Goal: Use online tool/utility: Utilize a website feature to perform a specific function

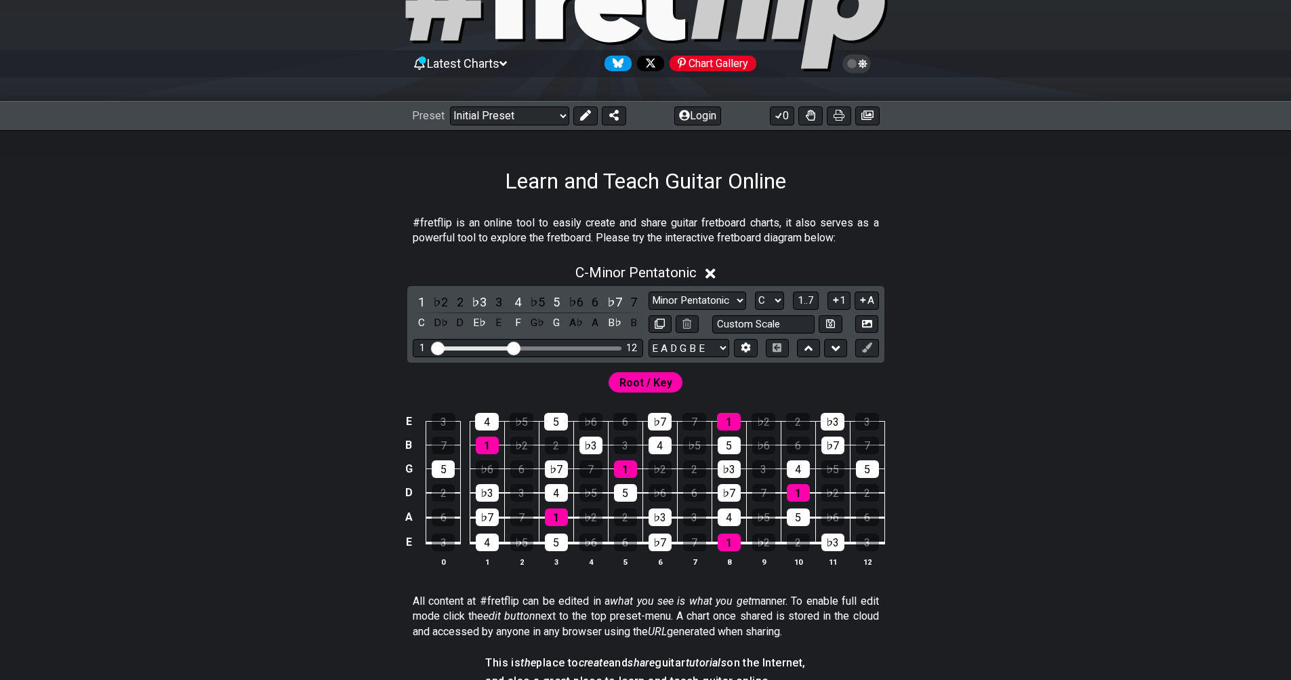
scroll to position [90, 0]
click at [719, 304] on select "Minor Pentatonic Click to edit Minor Pentatonic Major Pentatonic Minor Blues Ma…" at bounding box center [698, 301] width 98 height 18
select select "Major / [PERSON_NAME]"
click at [649, 292] on select "Minor Pentatonic Click to edit Minor Pentatonic Major Pentatonic Minor Blues Ma…" at bounding box center [698, 301] width 98 height 18
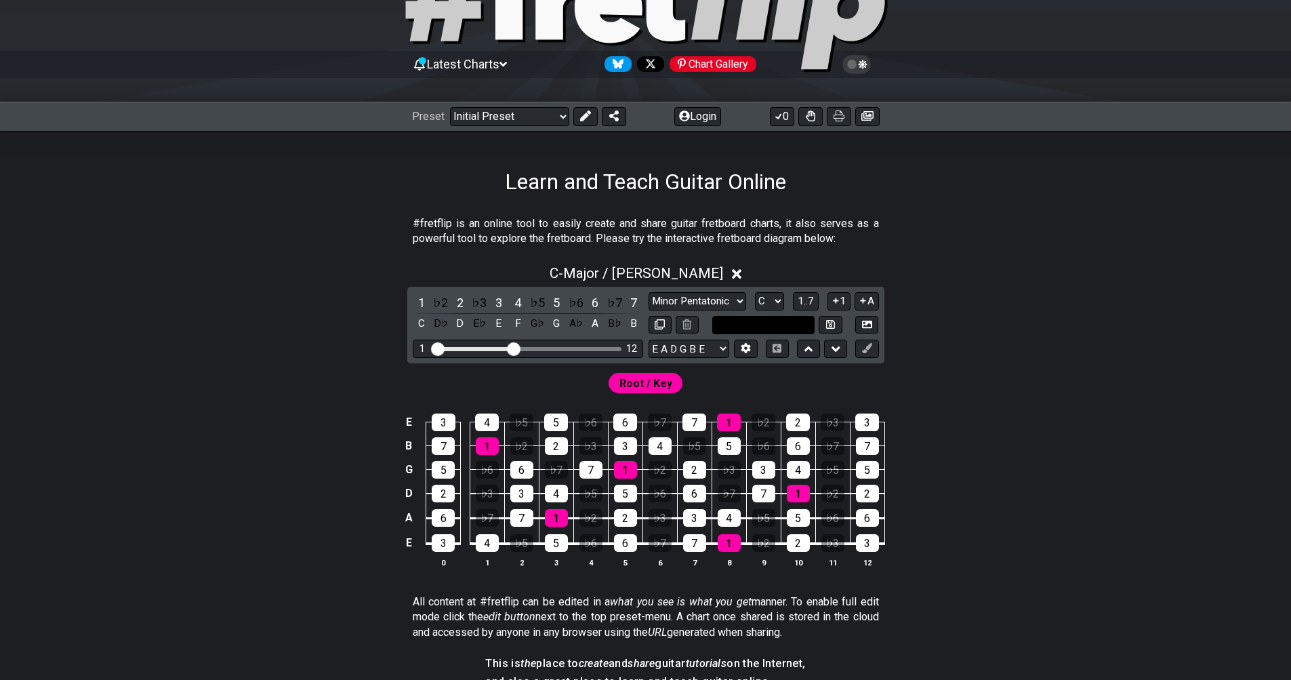
click at [727, 325] on input "text" at bounding box center [764, 325] width 103 height 18
type input "Custom Scale"
click at [766, 302] on select "A♭ A A♯ B♭ B C C♯ D♭ D D♯ E♭ E F F♯ G♭ G G♯" at bounding box center [769, 301] width 29 height 18
drag, startPoint x: 518, startPoint y: 347, endPoint x: 556, endPoint y: 347, distance: 38.0
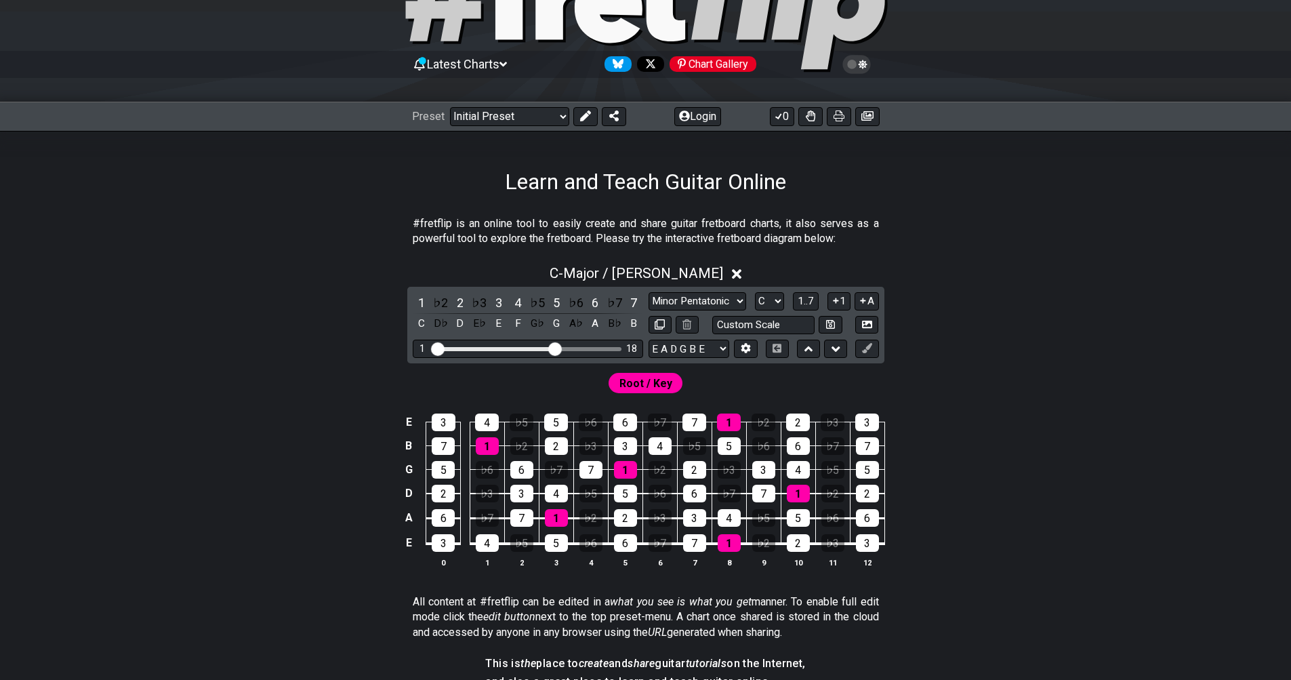
click at [556, 348] on input "Visible fret range" at bounding box center [528, 348] width 193 height 0
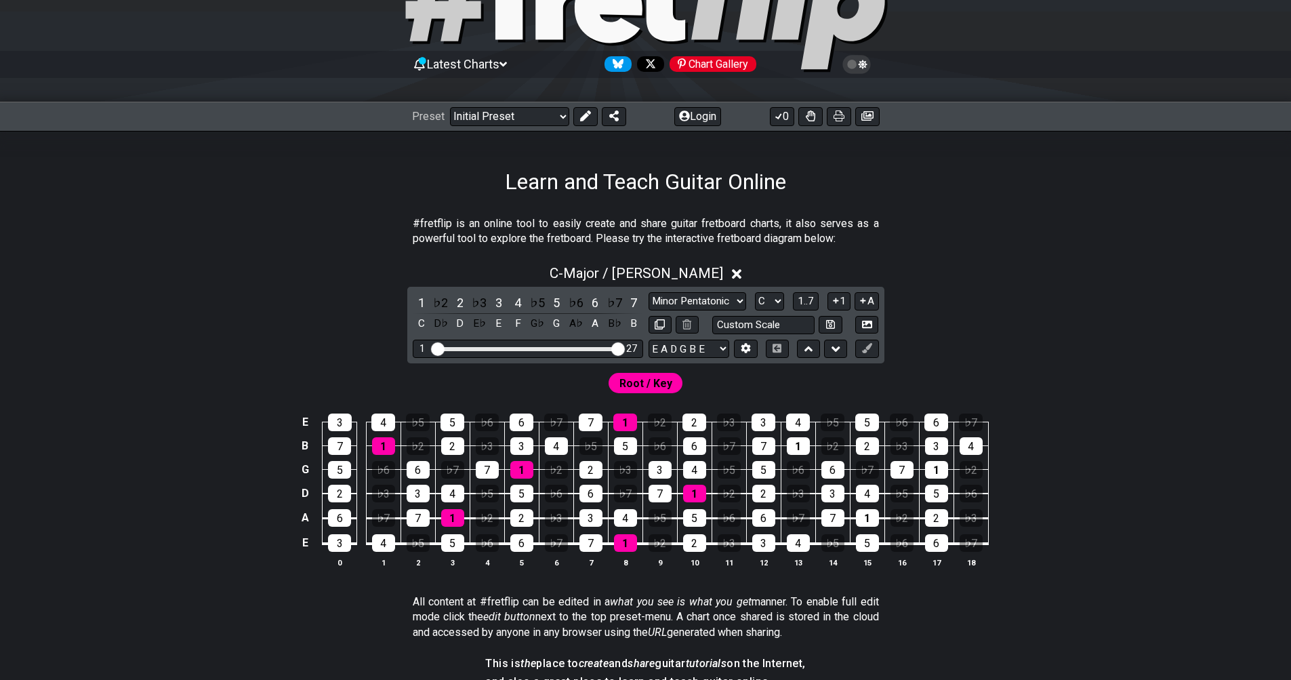
drag, startPoint x: 556, startPoint y: 347, endPoint x: 624, endPoint y: 353, distance: 68.0
click at [624, 348] on input "Visible fret range" at bounding box center [528, 348] width 193 height 0
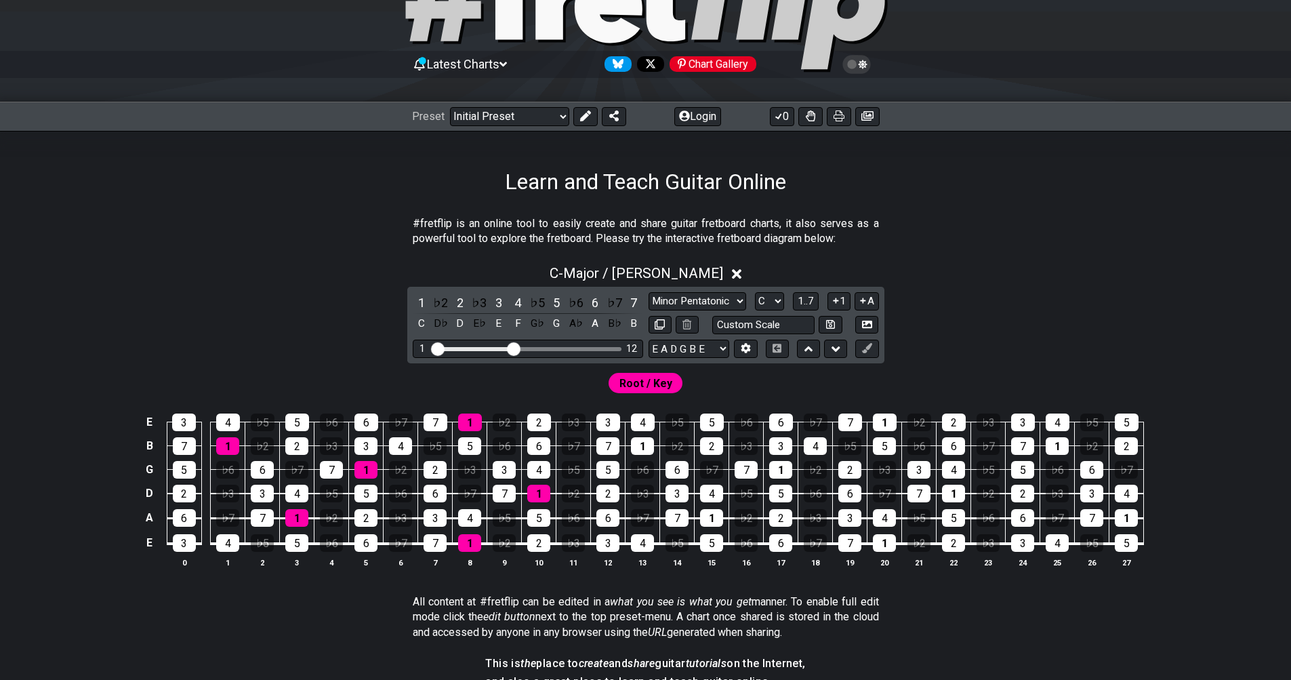
drag, startPoint x: 613, startPoint y: 346, endPoint x: 513, endPoint y: 361, distance: 101.4
click at [513, 348] on input "Visible fret range" at bounding box center [528, 348] width 193 height 0
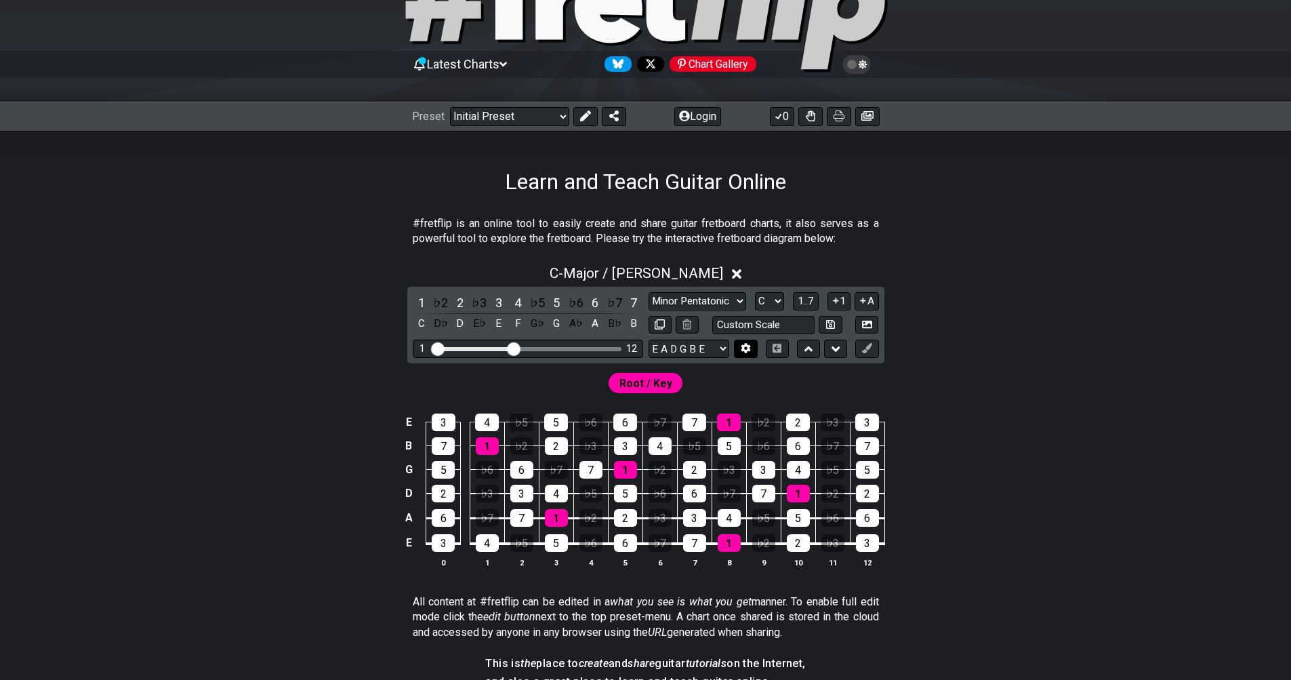
click at [744, 348] on icon at bounding box center [746, 349] width 9 height 10
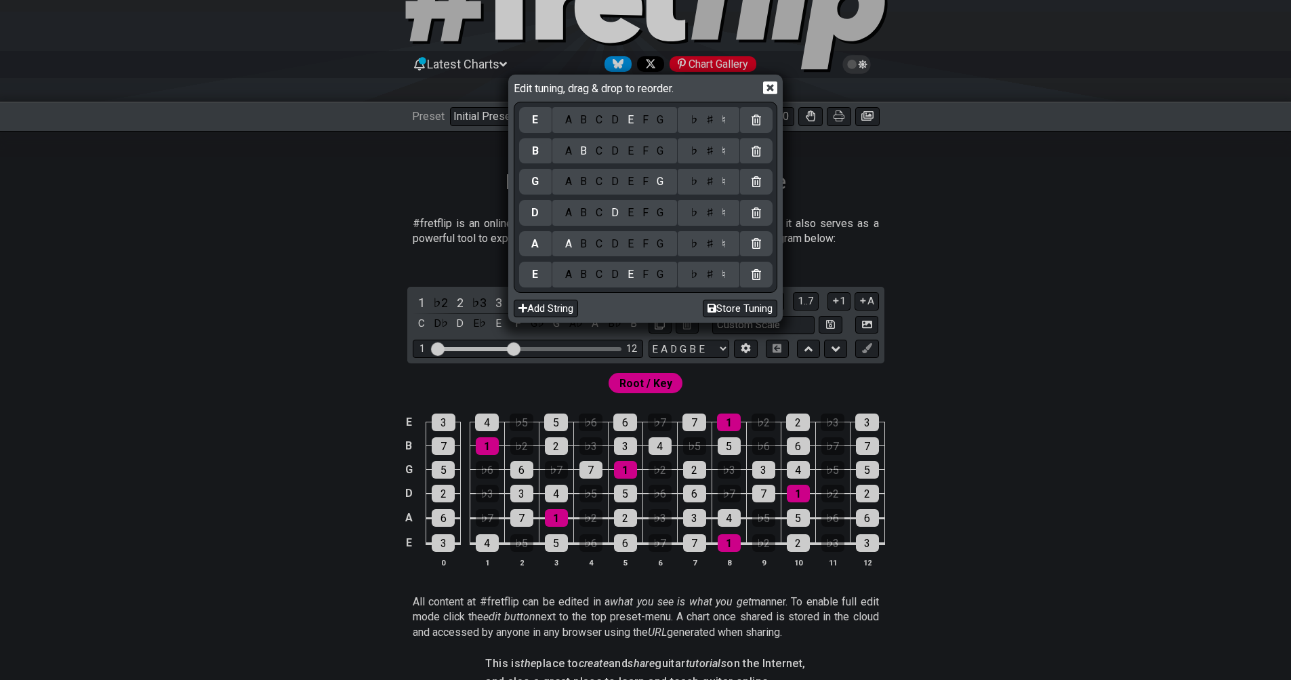
click at [767, 83] on icon at bounding box center [770, 87] width 14 height 13
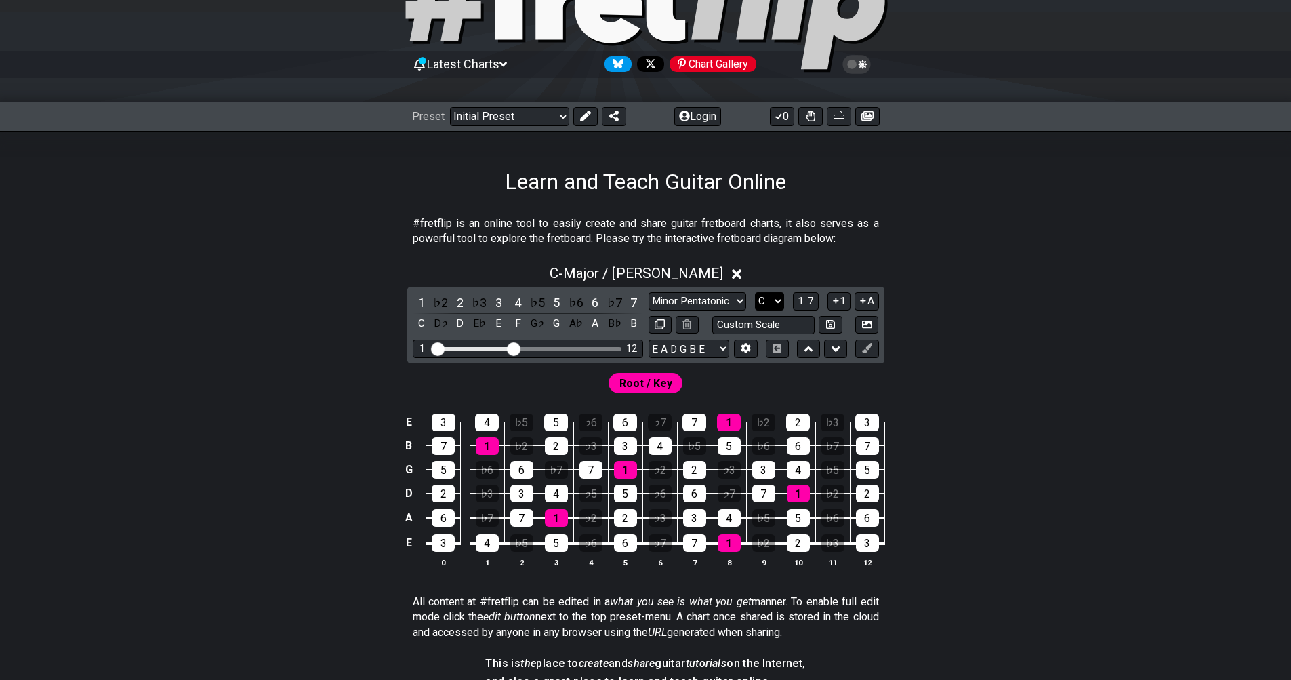
click at [777, 302] on select "A♭ A A♯ B♭ B C C♯ D♭ D D♯ E♭ E F F♯ G♭ G G♯" at bounding box center [769, 301] width 29 height 18
click at [803, 302] on span "1..7" at bounding box center [806, 301] width 16 height 12
click at [803, 302] on span "..." at bounding box center [806, 301] width 6 height 12
drag, startPoint x: 803, startPoint y: 302, endPoint x: 816, endPoint y: 271, distance: 34.0
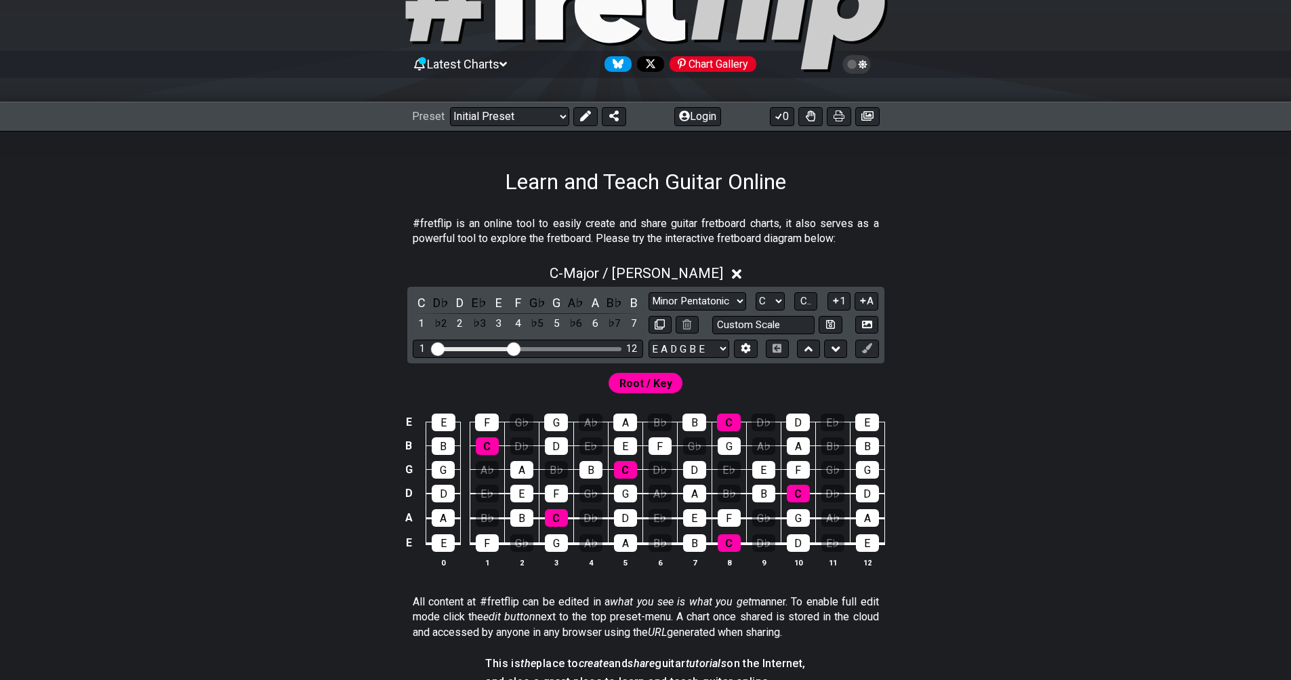
click at [816, 271] on div "C - Major / Ionian" at bounding box center [646, 269] width 1058 height 25
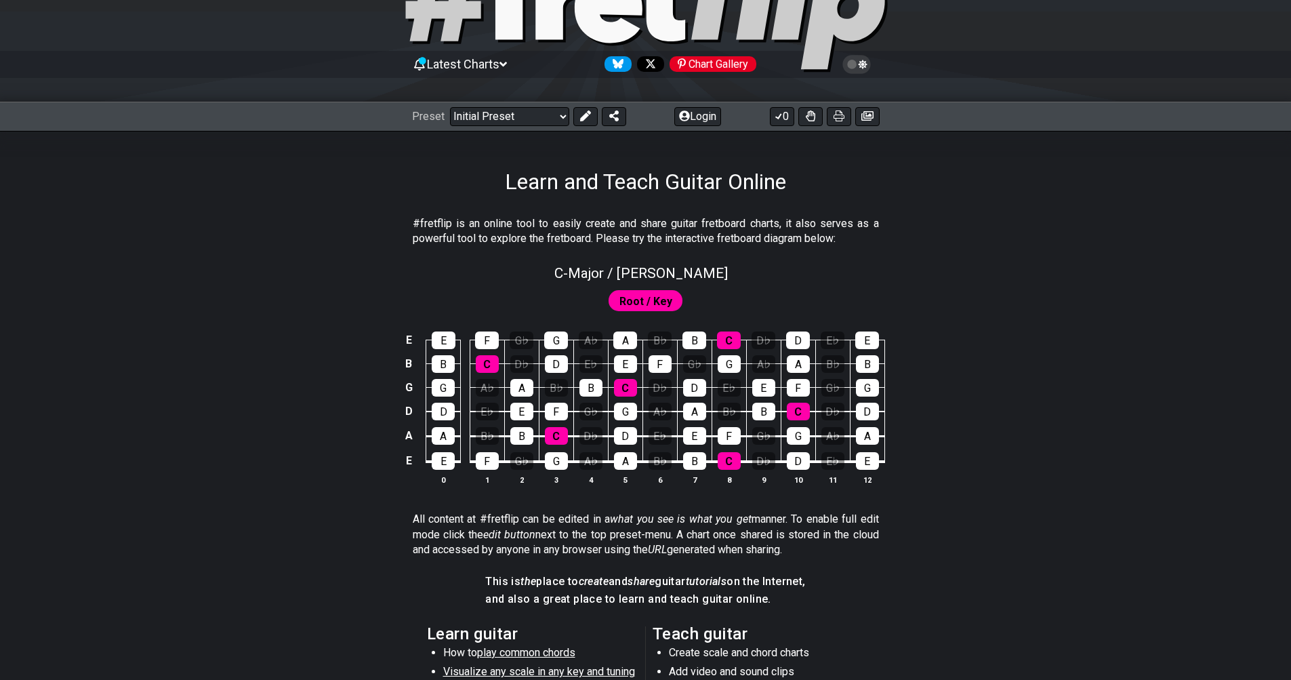
click at [643, 301] on span "Root / Key" at bounding box center [646, 302] width 53 height 20
click at [645, 277] on span "C - Major / Ionian" at bounding box center [642, 273] width 174 height 16
select select "Major / [PERSON_NAME]"
select select "C"
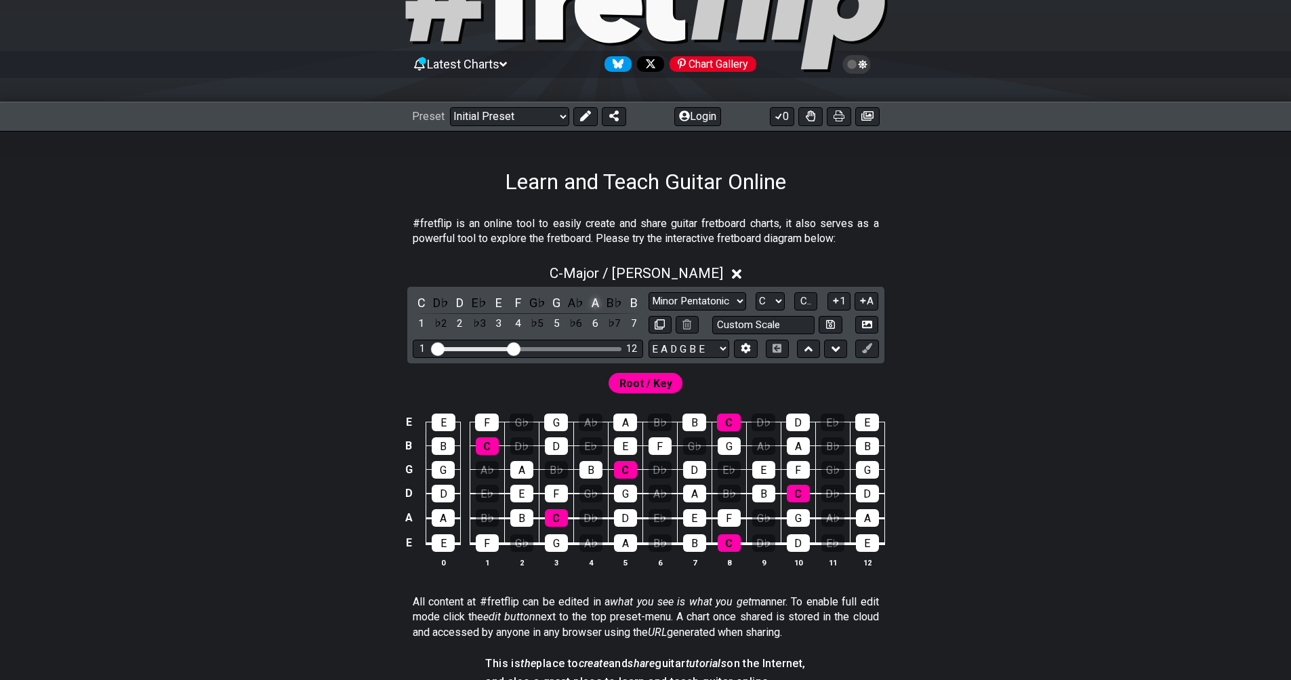
click at [593, 301] on div "A" at bounding box center [595, 303] width 18 height 18
click at [560, 305] on div "G" at bounding box center [557, 303] width 18 height 18
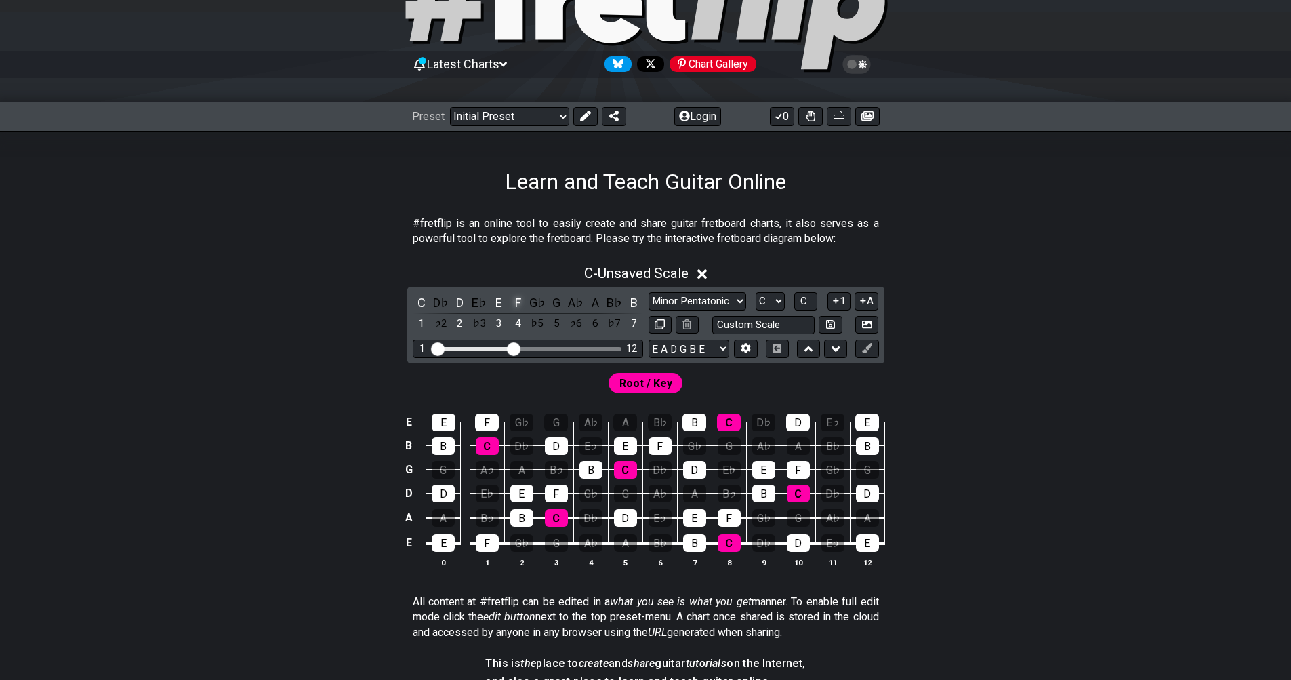
click at [518, 302] on div "F" at bounding box center [518, 303] width 18 height 18
click at [499, 302] on div "E" at bounding box center [499, 303] width 18 height 18
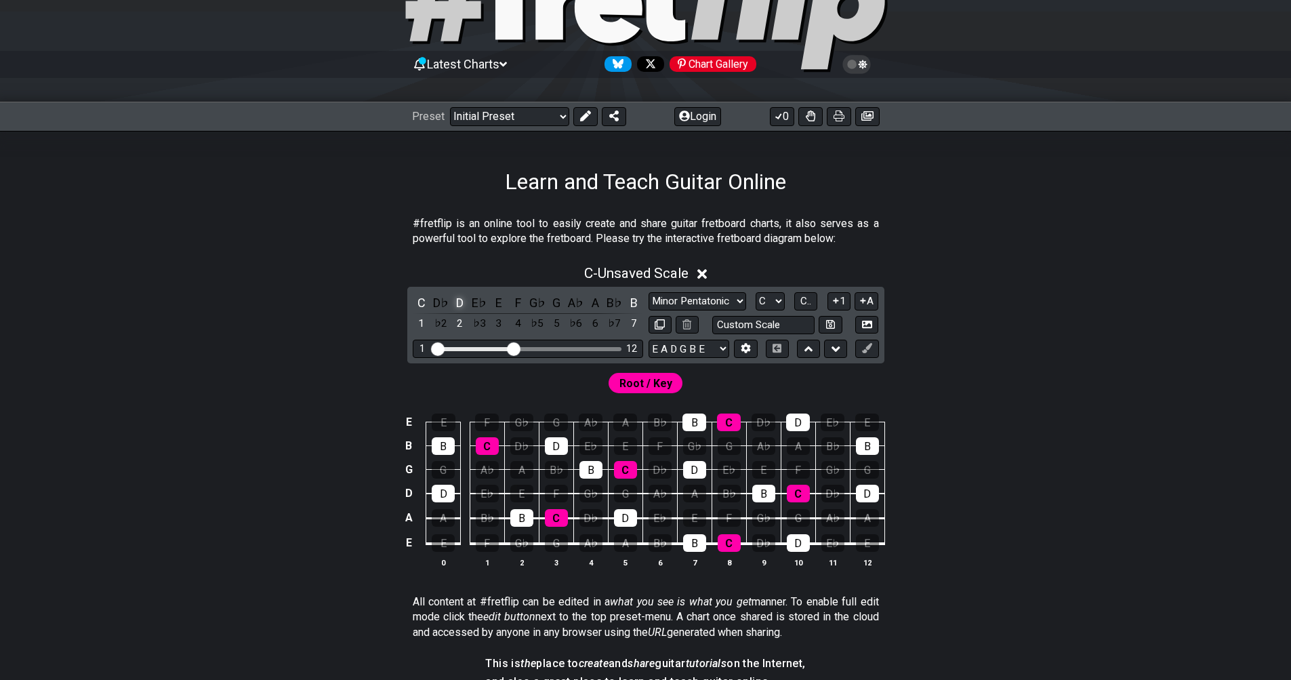
click at [458, 302] on div "D" at bounding box center [461, 303] width 18 height 18
click at [635, 300] on div "B" at bounding box center [634, 303] width 18 height 18
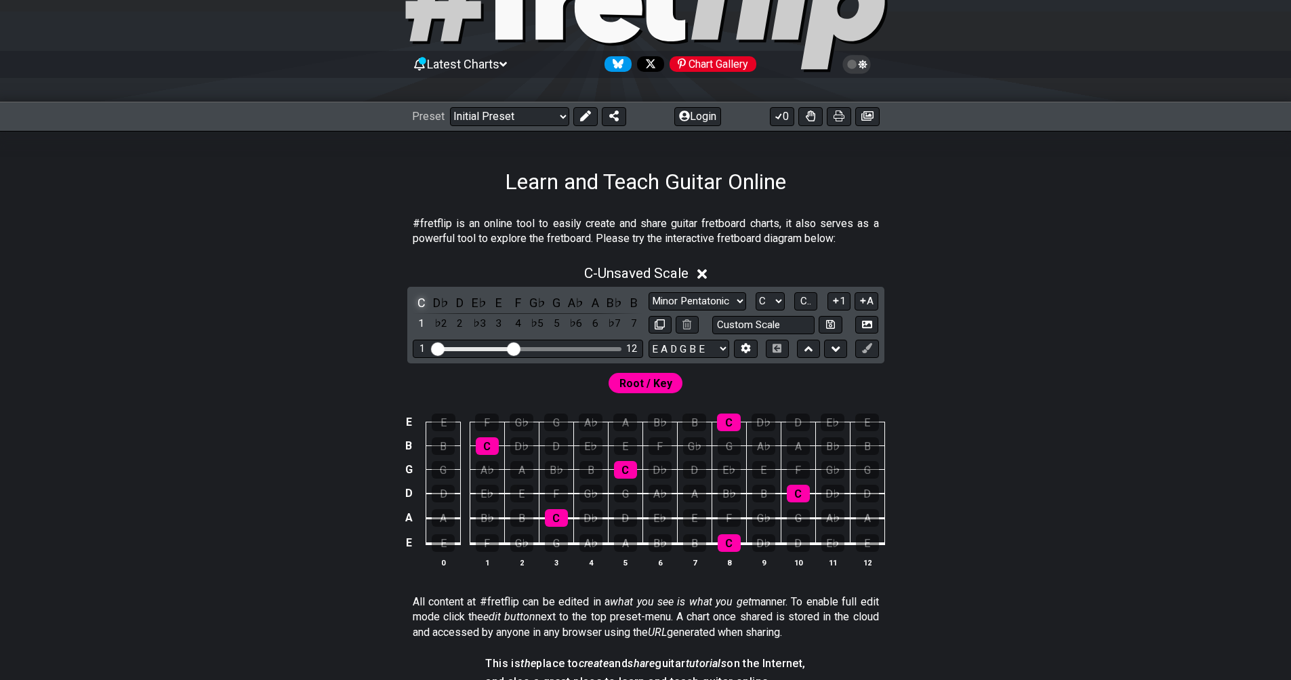
click at [426, 304] on div "C" at bounding box center [422, 303] width 18 height 18
click at [435, 301] on div "D♭" at bounding box center [441, 303] width 18 height 18
click at [456, 300] on div "D" at bounding box center [461, 303] width 18 height 18
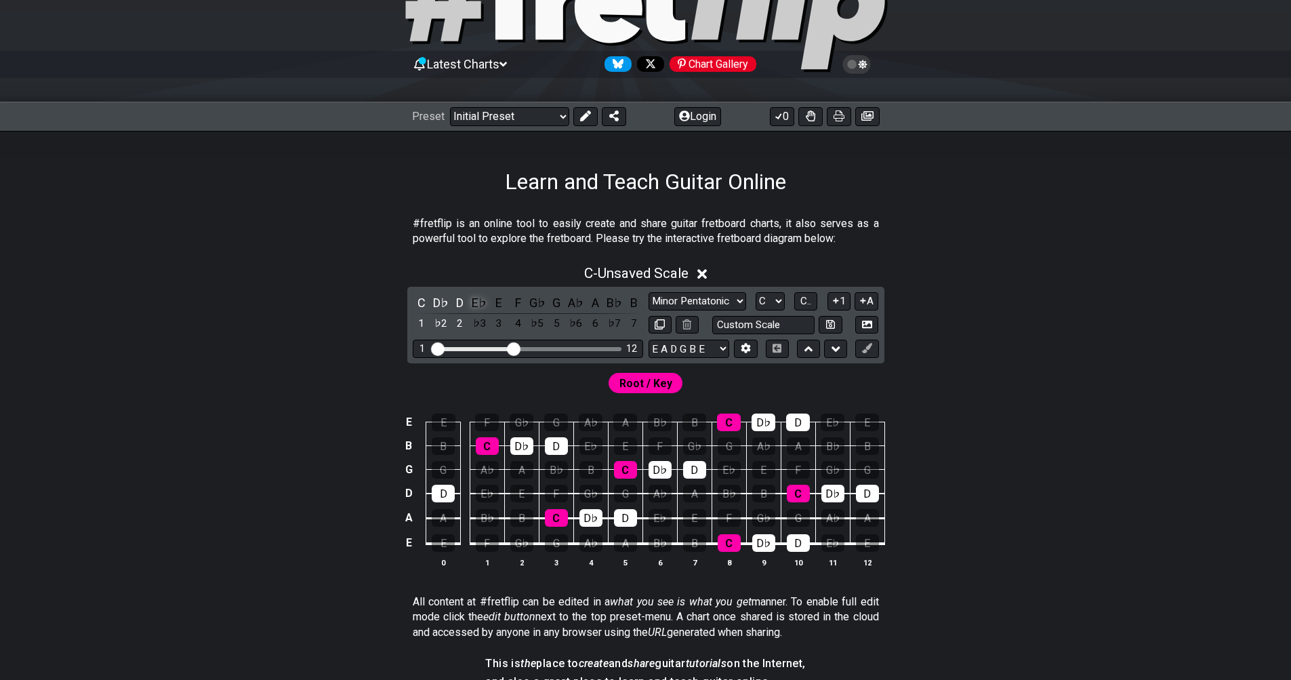
click at [475, 304] on div "E♭" at bounding box center [479, 303] width 18 height 18
click at [498, 304] on div "E" at bounding box center [499, 303] width 18 height 18
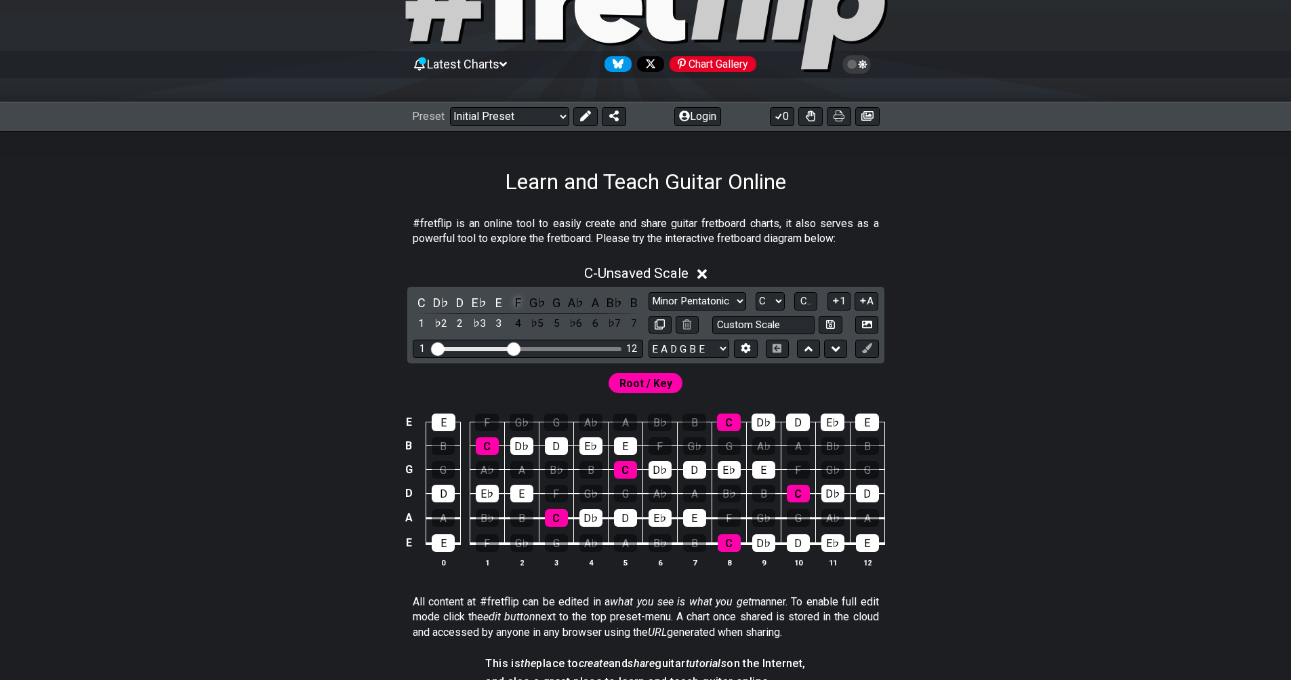
click at [515, 305] on div "F" at bounding box center [518, 303] width 18 height 18
click at [537, 305] on div "G♭" at bounding box center [538, 303] width 18 height 18
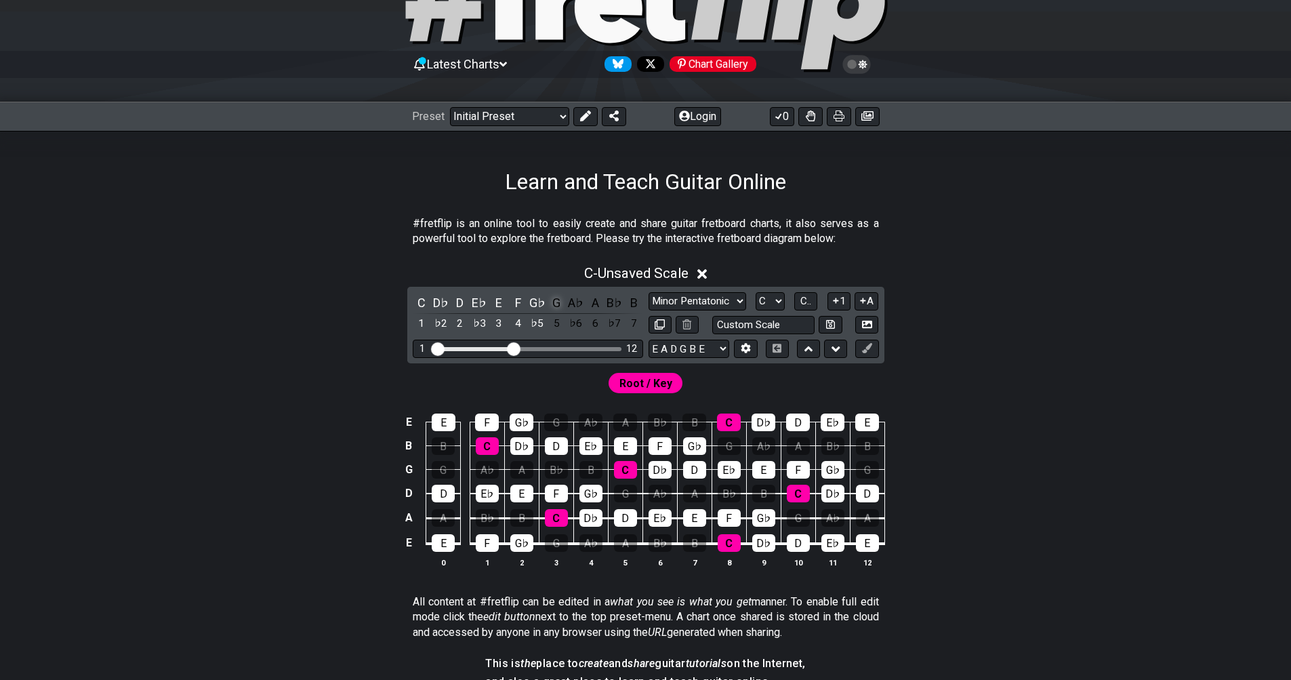
click at [552, 302] on div "G" at bounding box center [557, 303] width 18 height 18
click at [572, 301] on div "A♭" at bounding box center [576, 303] width 18 height 18
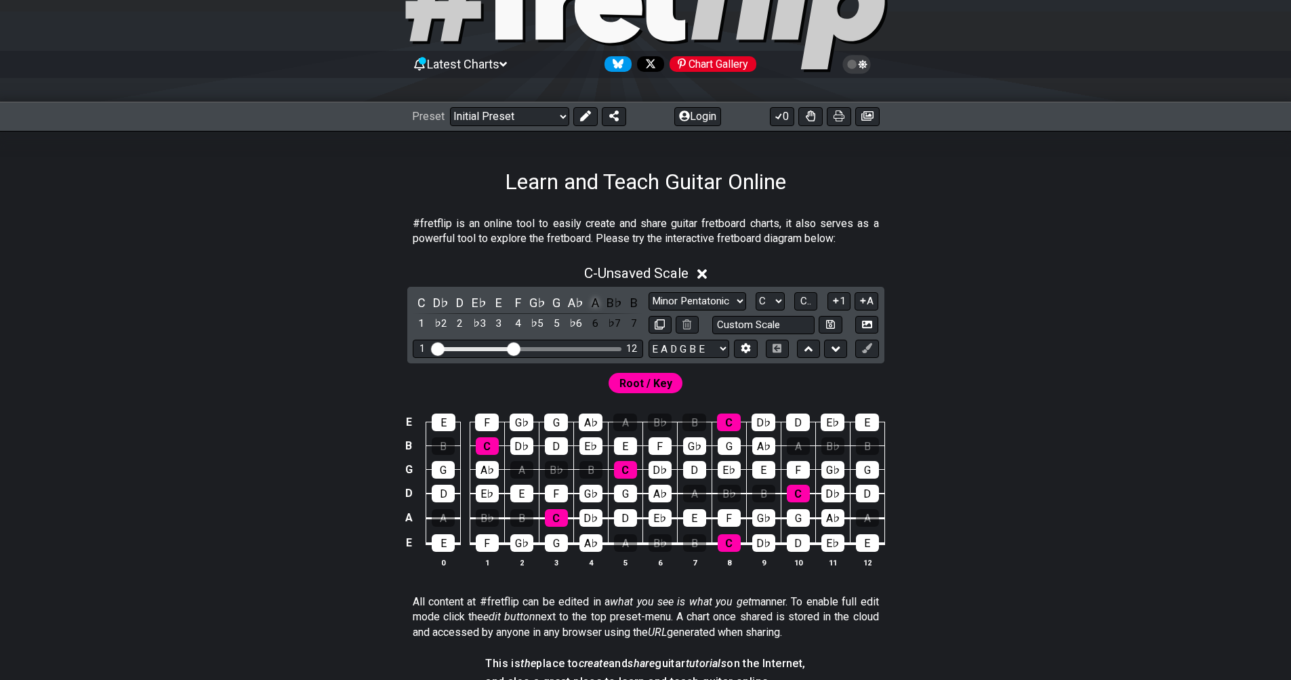
click at [595, 301] on div "A" at bounding box center [595, 303] width 18 height 18
click at [607, 305] on div "B♭" at bounding box center [615, 303] width 18 height 18
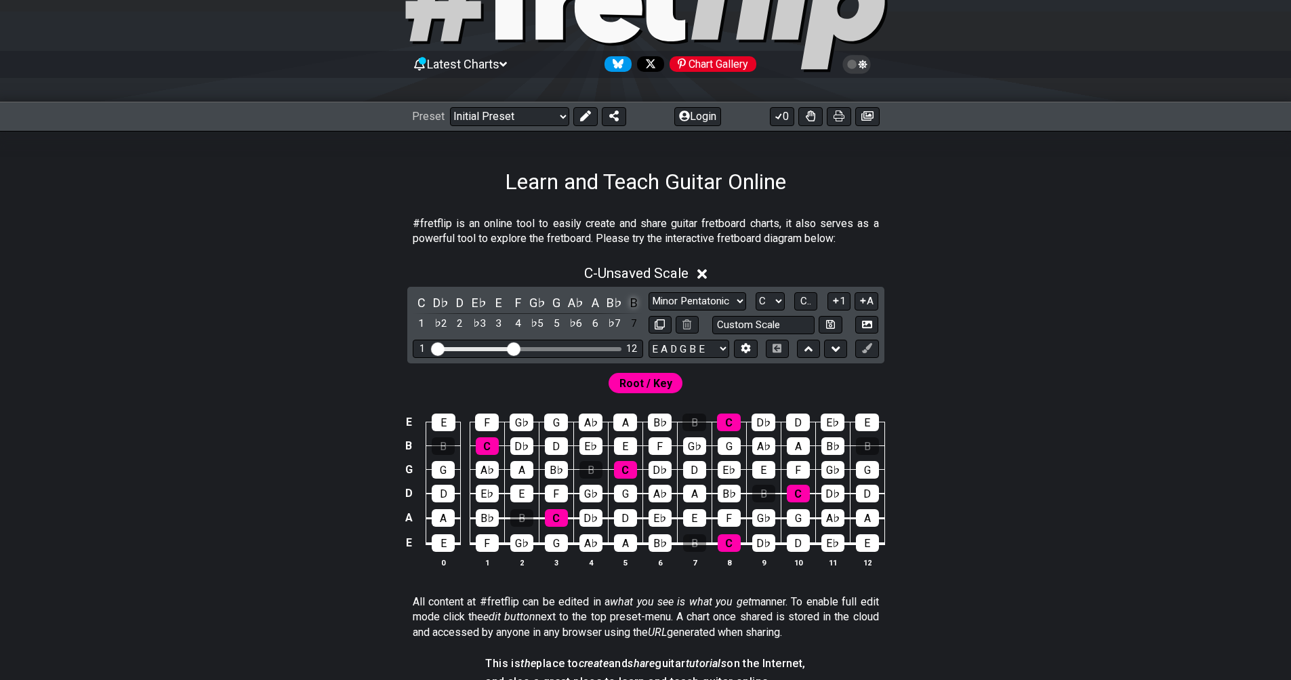
click at [637, 305] on div "B" at bounding box center [634, 303] width 18 height 18
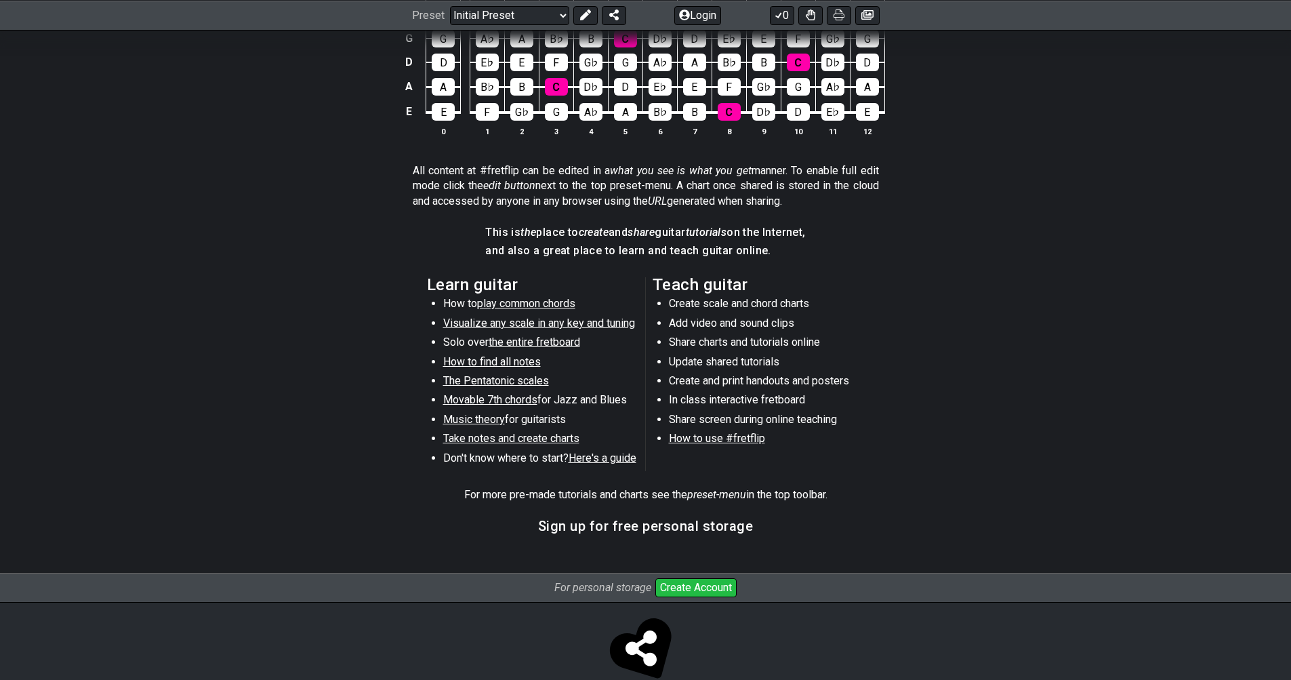
scroll to position [549, 0]
